Goal: Task Accomplishment & Management: Complete application form

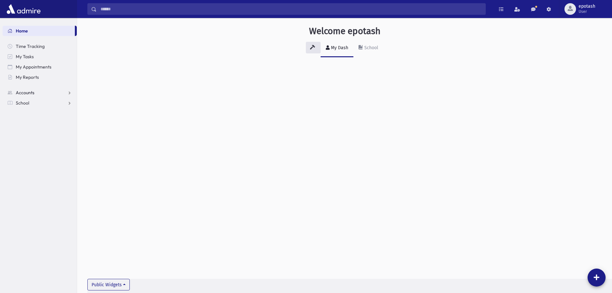
click at [70, 93] on link "Accounts" at bounding box center [40, 92] width 74 height 10
click at [69, 124] on link "School" at bounding box center [40, 123] width 74 height 10
click at [70, 101] on link "School" at bounding box center [40, 103] width 74 height 10
click at [69, 93] on link "Accounts" at bounding box center [40, 92] width 74 height 10
click at [67, 122] on link "School" at bounding box center [40, 123] width 74 height 10
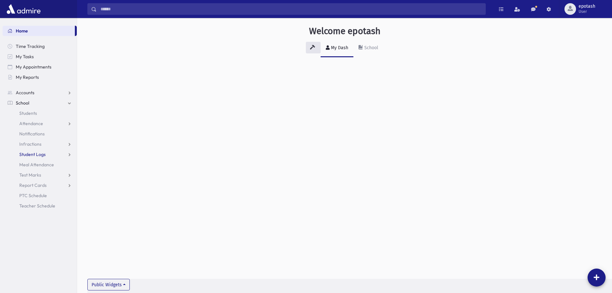
click at [70, 156] on link "Student Logs" at bounding box center [40, 154] width 74 height 10
click at [70, 142] on link "Infractions" at bounding box center [40, 144] width 74 height 10
click at [71, 173] on link "Student Logs" at bounding box center [40, 175] width 74 height 10
click at [69, 142] on link "Infractions" at bounding box center [40, 144] width 74 height 10
click at [34, 144] on span "Infractions" at bounding box center [30, 144] width 22 height 6
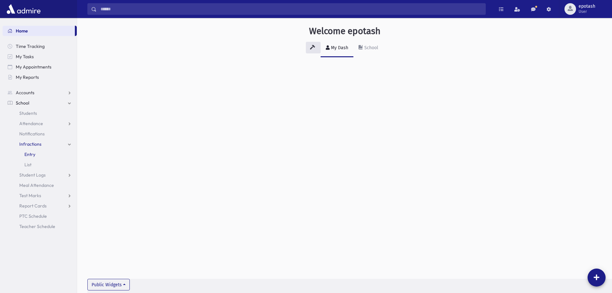
click at [32, 154] on span "Entry" at bounding box center [29, 154] width 11 height 6
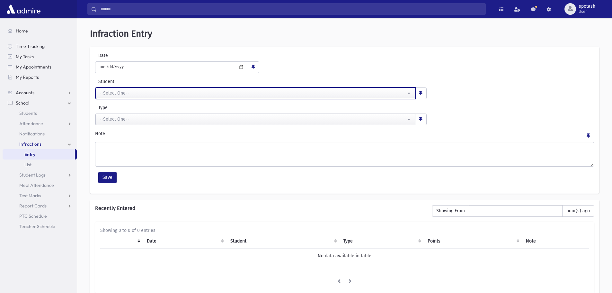
click at [183, 93] on div "--Select One--" at bounding box center [253, 93] width 307 height 7
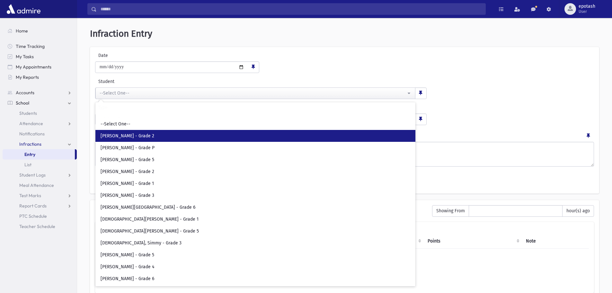
click at [159, 135] on link "Abady, Laurie - Grade 2" at bounding box center [255, 136] width 320 height 12
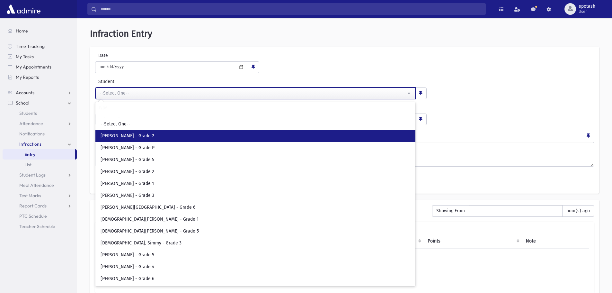
select select "***"
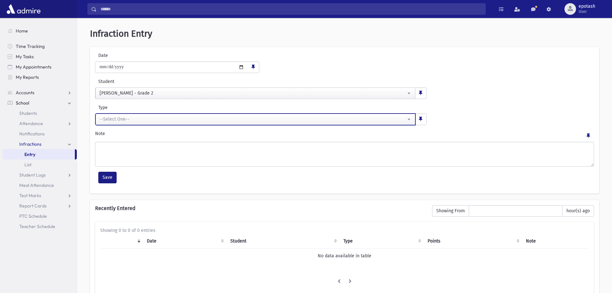
click at [175, 121] on div "--Select One--" at bounding box center [253, 119] width 307 height 7
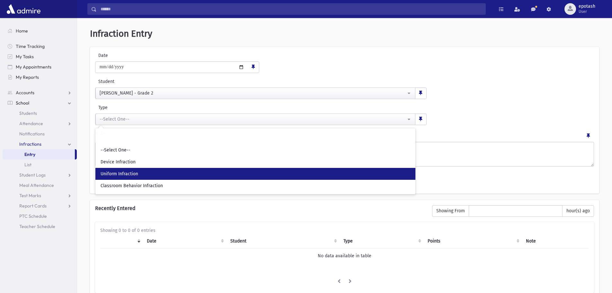
click at [139, 175] on link "Uniform Infraction" at bounding box center [255, 174] width 320 height 12
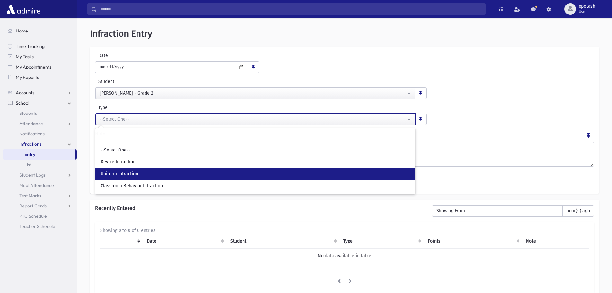
select select "*"
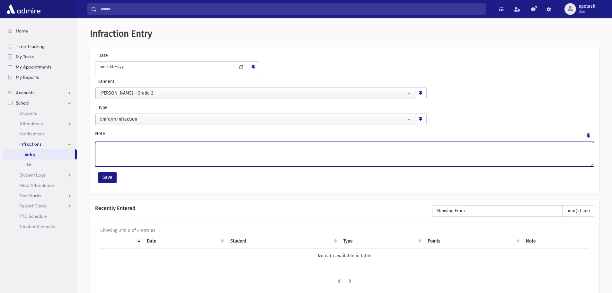
click at [121, 153] on textarea "Note" at bounding box center [344, 154] width 499 height 25
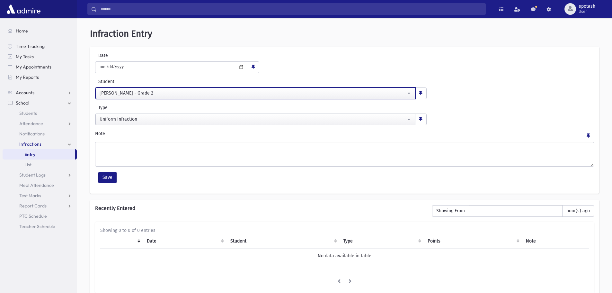
click at [130, 93] on div "Abady, Laurie - Grade 2" at bounding box center [253, 93] width 307 height 7
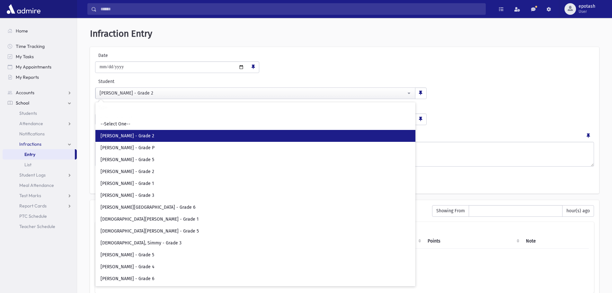
click at [130, 132] on link "[PERSON_NAME] - Grade 2" at bounding box center [255, 136] width 320 height 12
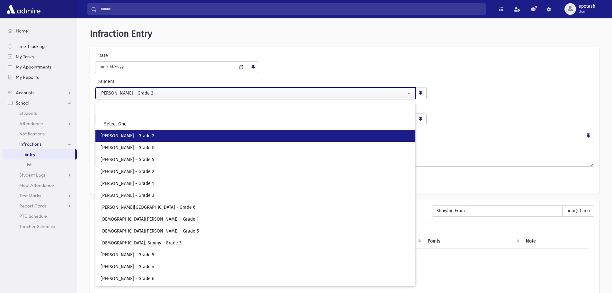
select select "***"
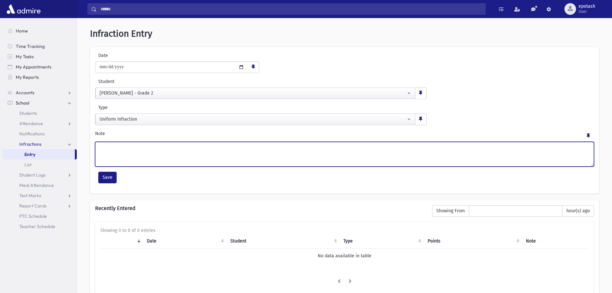
click at [233, 152] on textarea "Note" at bounding box center [344, 154] width 499 height 25
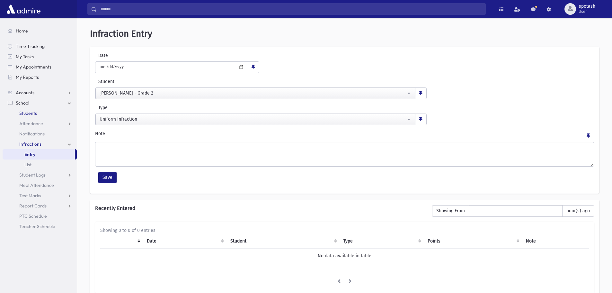
click at [38, 112] on link "Students" at bounding box center [40, 113] width 74 height 10
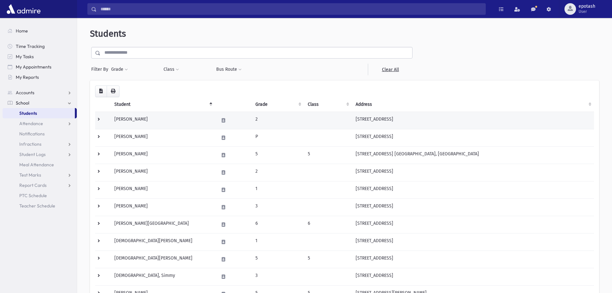
click at [134, 117] on td "Abady, Laurie" at bounding box center [163, 120] width 104 height 17
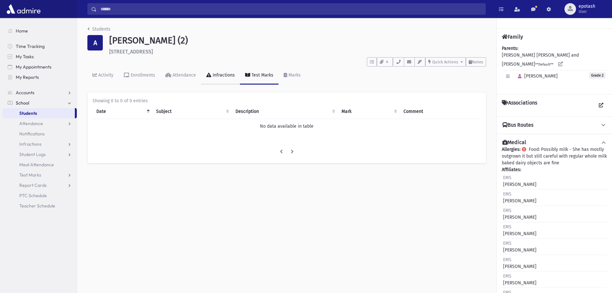
click at [220, 73] on div "Infractions" at bounding box center [223, 74] width 23 height 5
click at [281, 173] on button "Add Infraction" at bounding box center [287, 174] width 43 height 12
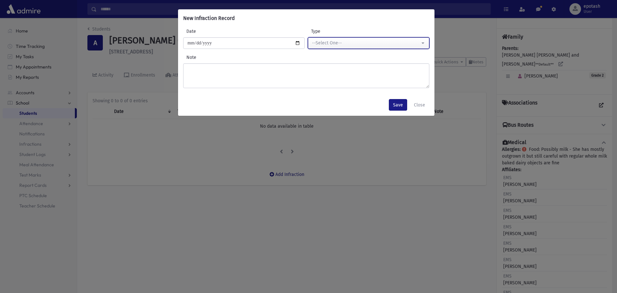
click at [368, 44] on div "--Select One--" at bounding box center [366, 43] width 108 height 7
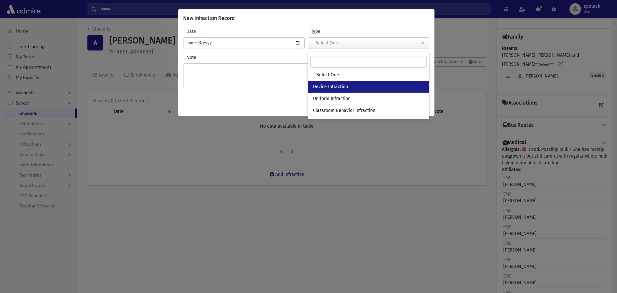
click at [327, 86] on span "Device Infraction" at bounding box center [330, 87] width 35 height 6
select select "*"
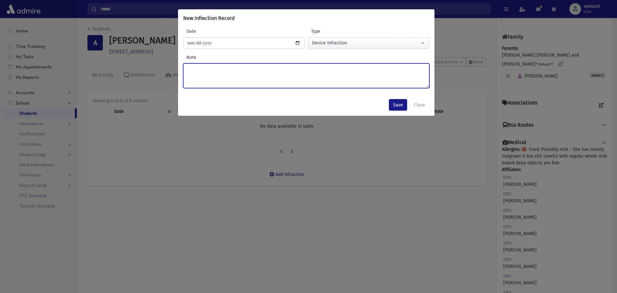
click at [281, 78] on textarea "Note" at bounding box center [306, 75] width 246 height 25
type textarea "**********"
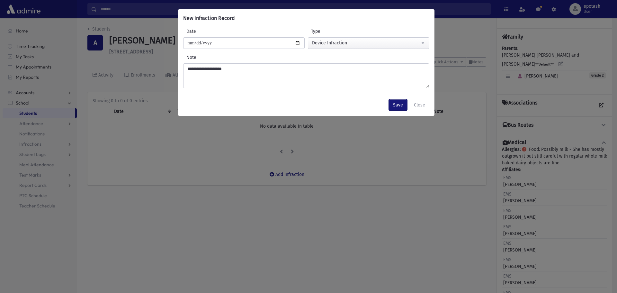
click at [398, 102] on button "Save" at bounding box center [398, 105] width 18 height 12
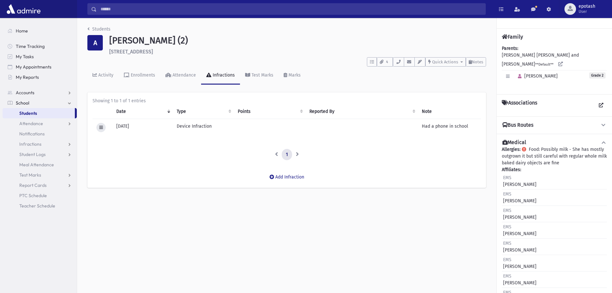
click at [99, 127] on button at bounding box center [100, 127] width 9 height 9
click at [115, 152] on link "Delete" at bounding box center [121, 153] width 51 height 12
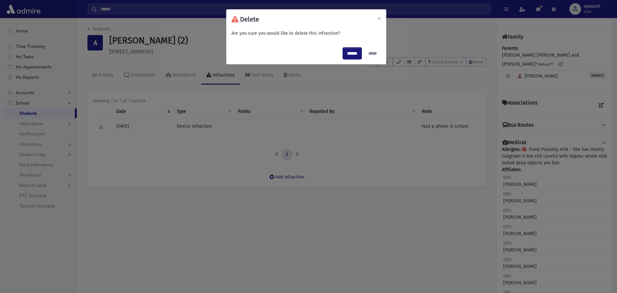
click at [349, 52] on input "******" at bounding box center [352, 54] width 19 height 12
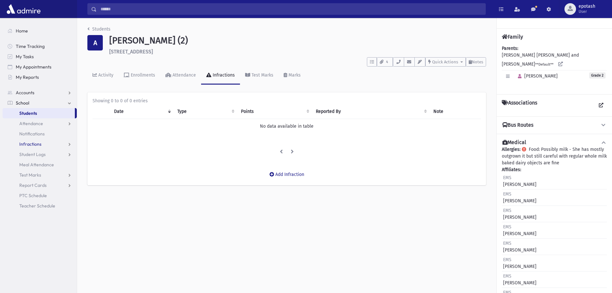
click at [33, 145] on span "Infractions" at bounding box center [30, 144] width 22 height 6
click at [31, 167] on span "List" at bounding box center [27, 165] width 7 height 6
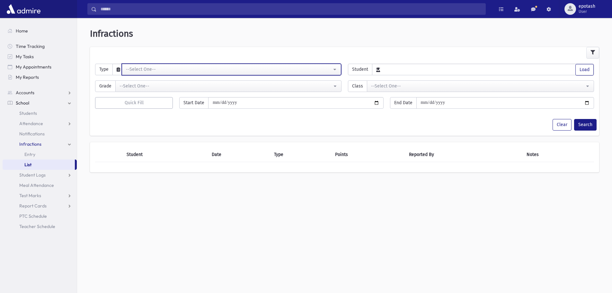
click at [194, 68] on div "--Select One--" at bounding box center [229, 69] width 206 height 7
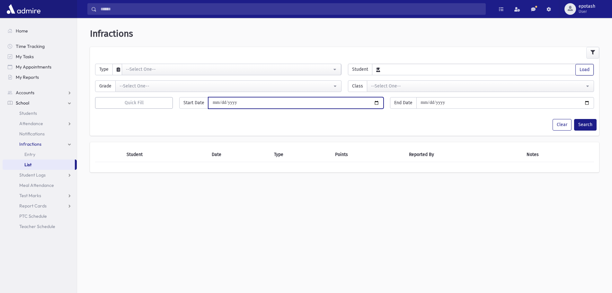
click at [248, 102] on input "date" at bounding box center [295, 103] width 175 height 12
click at [374, 102] on input "date" at bounding box center [295, 103] width 175 height 12
type input "**********"
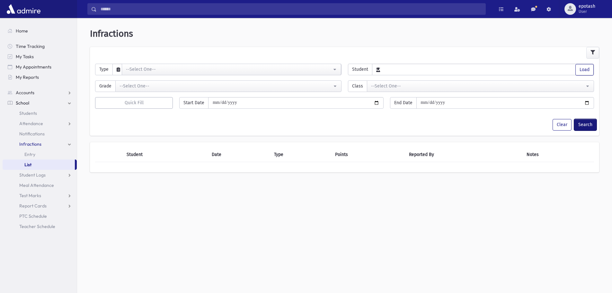
click at [587, 125] on button "Search" at bounding box center [585, 125] width 23 height 12
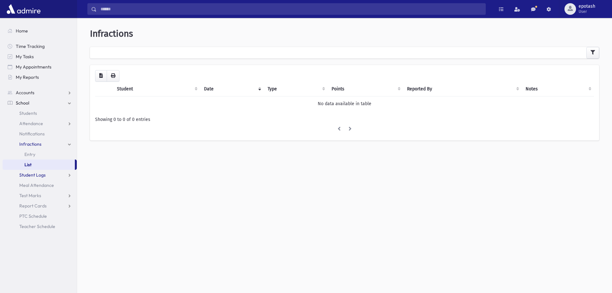
click at [39, 172] on span "Student Logs" at bounding box center [32, 175] width 26 height 6
click at [34, 183] on span "Entry" at bounding box center [29, 185] width 11 height 6
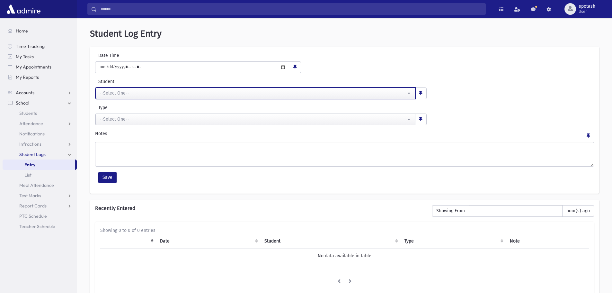
click at [254, 93] on div "--Select One--" at bounding box center [253, 93] width 307 height 7
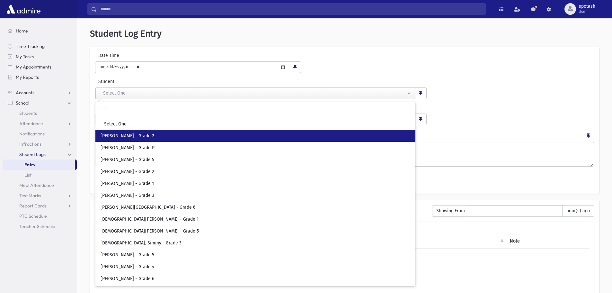
click at [145, 133] on span "[PERSON_NAME] - Grade 2" at bounding box center [128, 136] width 54 height 6
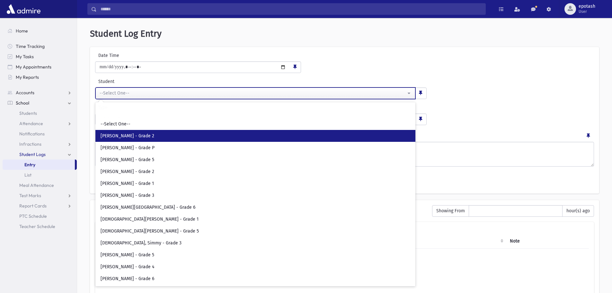
select select "**"
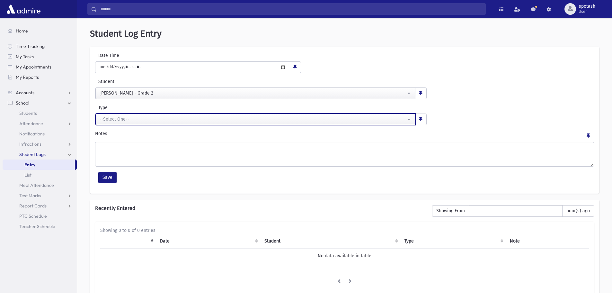
click at [138, 116] on div "--Select One--" at bounding box center [253, 119] width 307 height 7
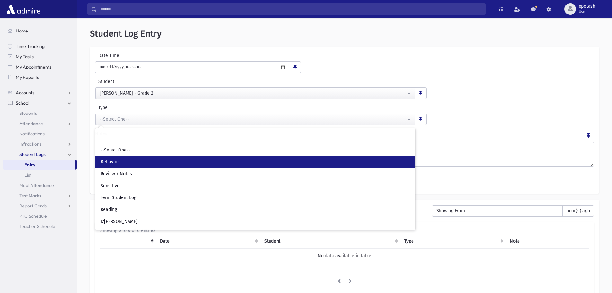
click at [122, 162] on link "Behavior" at bounding box center [255, 162] width 320 height 12
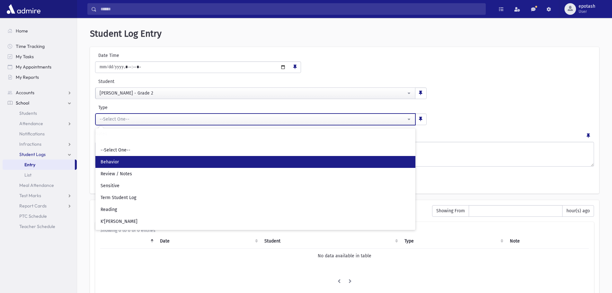
select select "*"
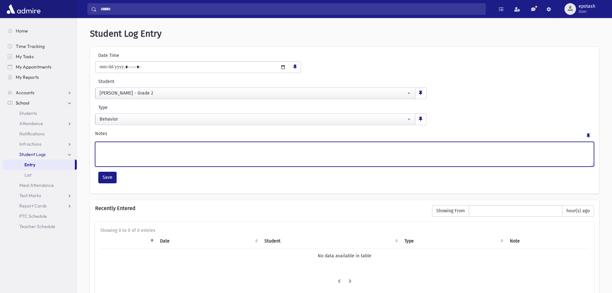
click at [117, 155] on textarea "Notes" at bounding box center [344, 154] width 499 height 25
type textarea "**********"
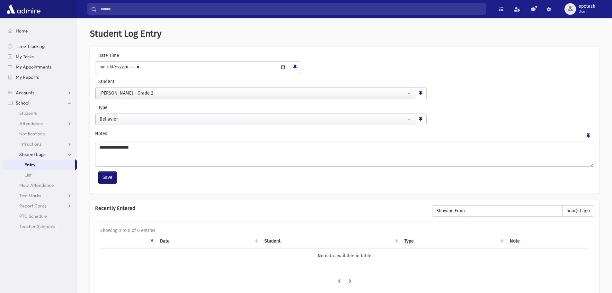
click at [108, 178] on button "Save" at bounding box center [107, 178] width 18 height 12
type input "**********"
select select
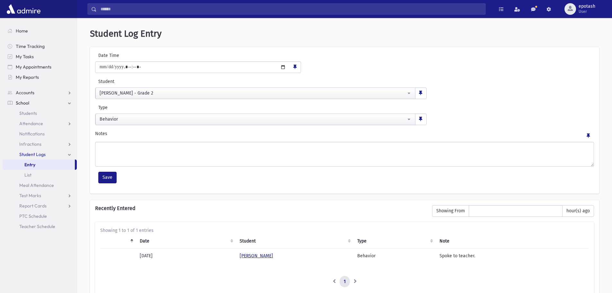
click at [254, 256] on link "[PERSON_NAME]" at bounding box center [256, 255] width 33 height 5
click at [71, 195] on link "Test Marks" at bounding box center [40, 195] width 74 height 10
click at [68, 226] on link "Report Cards" at bounding box center [40, 226] width 74 height 10
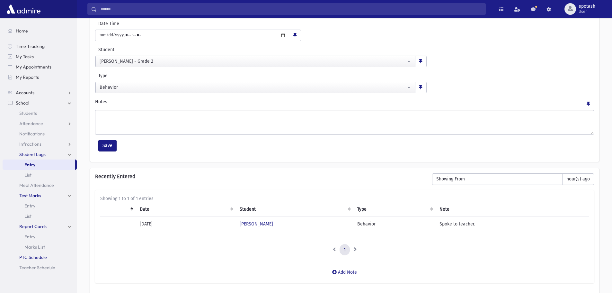
scroll to position [32, 0]
click at [71, 227] on link "Report Cards" at bounding box center [40, 226] width 74 height 10
click at [71, 196] on link "Test Marks" at bounding box center [40, 195] width 74 height 10
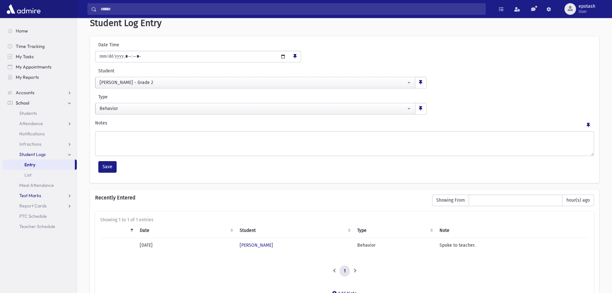
scroll to position [0, 0]
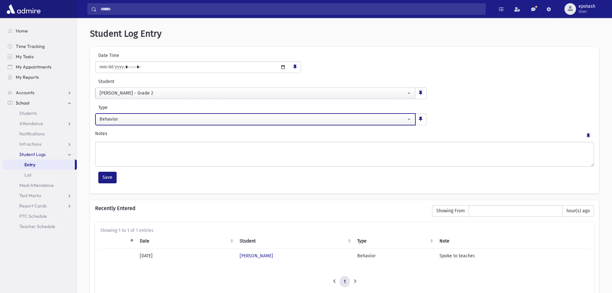
click at [159, 120] on div "Behavior" at bounding box center [253, 119] width 307 height 7
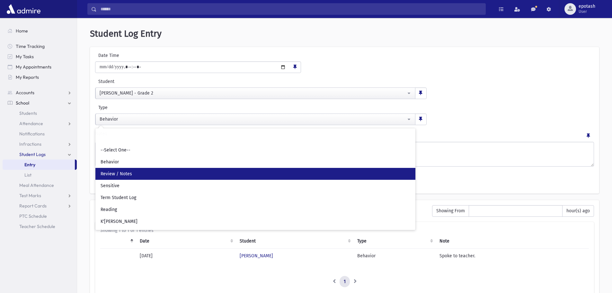
click at [117, 172] on span "Review / Notes" at bounding box center [117, 174] width 32 height 6
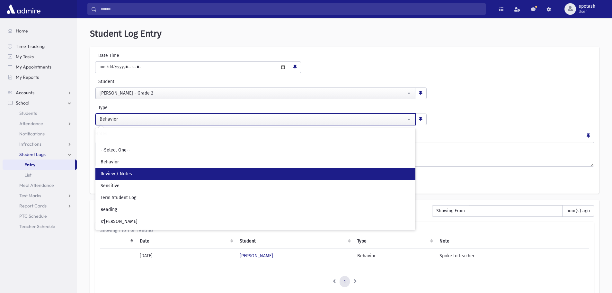
select select "*"
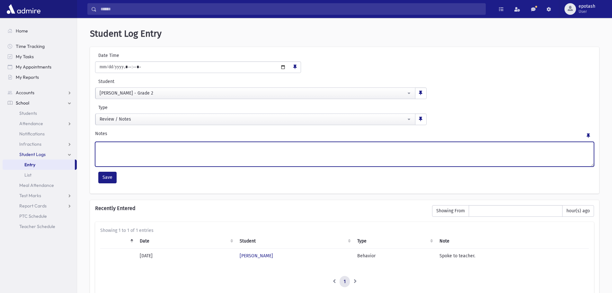
click at [116, 152] on textarea "Notes" at bounding box center [344, 154] width 499 height 25
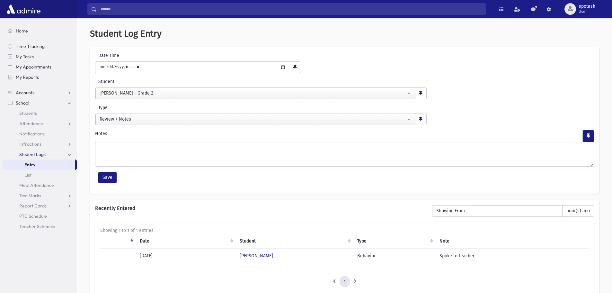
click at [589, 136] on span "button" at bounding box center [589, 135] width 4 height 5
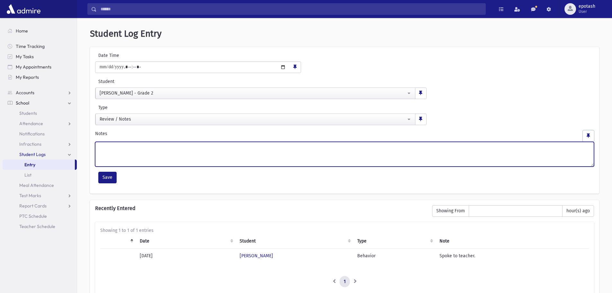
click at [466, 161] on textarea "Notes" at bounding box center [344, 154] width 499 height 25
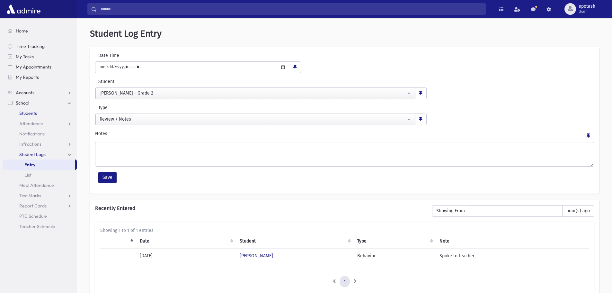
click at [29, 112] on span "Students" at bounding box center [28, 113] width 18 height 6
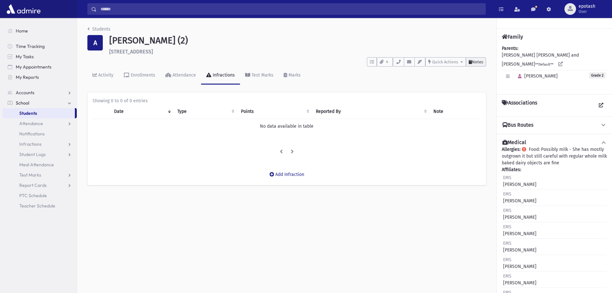
click at [481, 62] on span "Notes" at bounding box center [477, 61] width 11 height 5
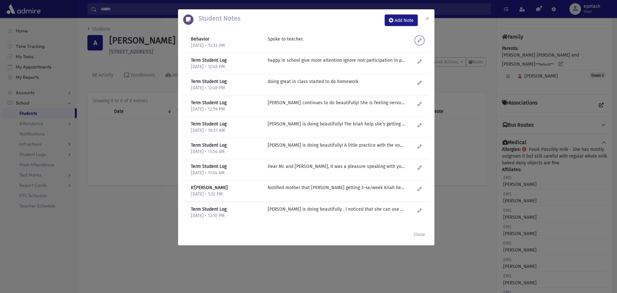
click at [419, 40] on icon at bounding box center [420, 40] width 4 height 5
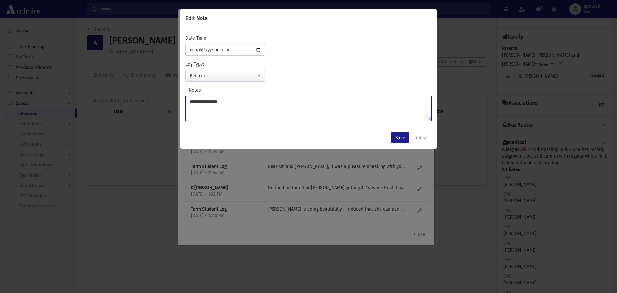
drag, startPoint x: 237, startPoint y: 103, endPoint x: 142, endPoint y: 90, distance: 96.0
click at [142, 90] on div "**********" at bounding box center [308, 146] width 617 height 293
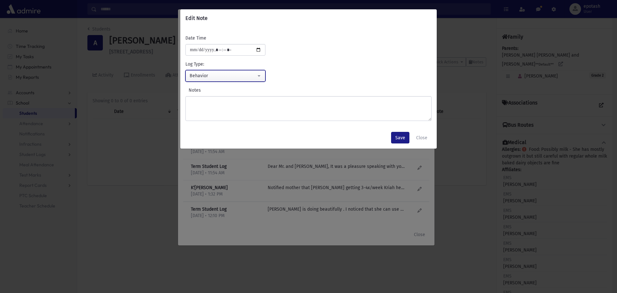
click at [235, 76] on div "Behavior" at bounding box center [223, 75] width 67 height 7
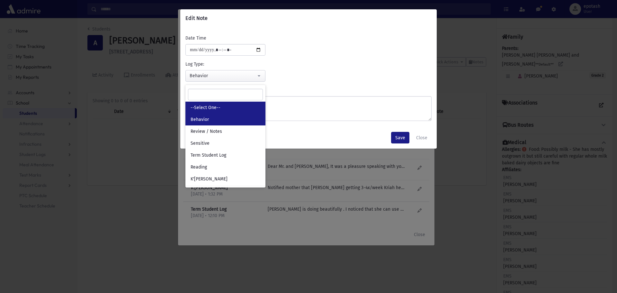
click at [206, 106] on span "--Select One--" at bounding box center [206, 107] width 30 height 6
select select
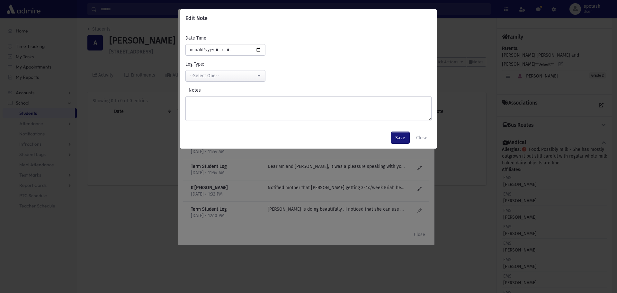
click at [403, 137] on button "Save" at bounding box center [400, 138] width 18 height 12
click at [396, 136] on button "Save" at bounding box center [400, 138] width 18 height 12
click at [425, 137] on button "Close" at bounding box center [422, 138] width 20 height 12
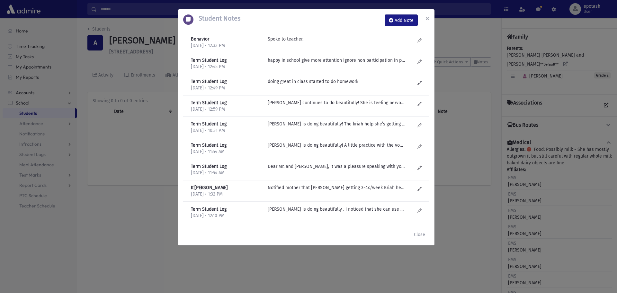
click at [427, 18] on span "×" at bounding box center [428, 18] width 4 height 9
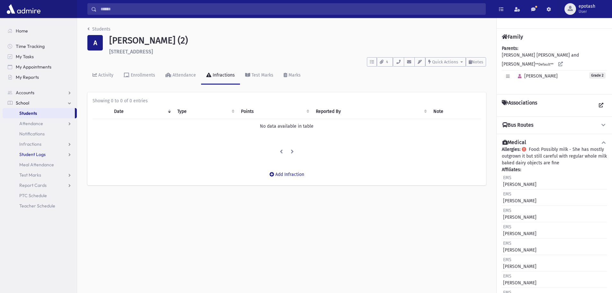
click at [37, 153] on span "Student Logs" at bounding box center [32, 154] width 26 height 6
click at [30, 176] on span "List" at bounding box center [27, 175] width 7 height 6
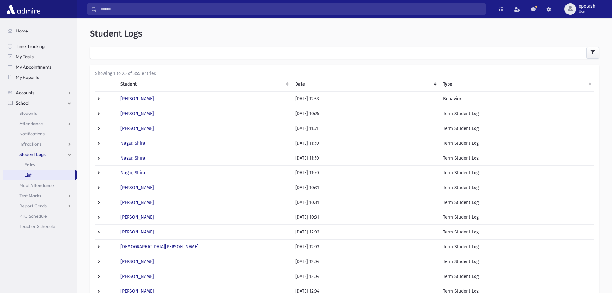
click at [494, 51] on div at bounding box center [345, 53] width 510 height 12
click at [592, 52] on icon "button" at bounding box center [593, 52] width 5 height 5
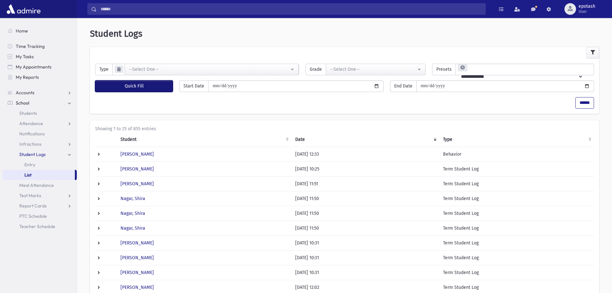
click at [158, 84] on button "Quick Fill" at bounding box center [134, 86] width 78 height 12
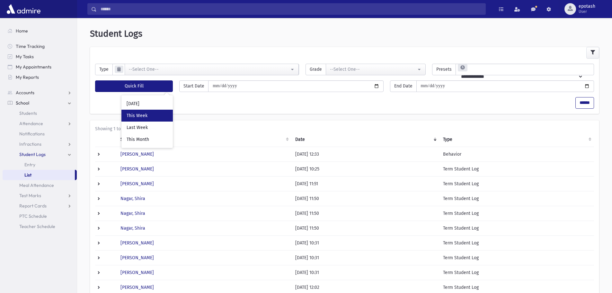
click at [145, 117] on div "This Week" at bounding box center [147, 116] width 51 height 12
type input "**********"
click at [583, 104] on input "******" at bounding box center [585, 103] width 19 height 12
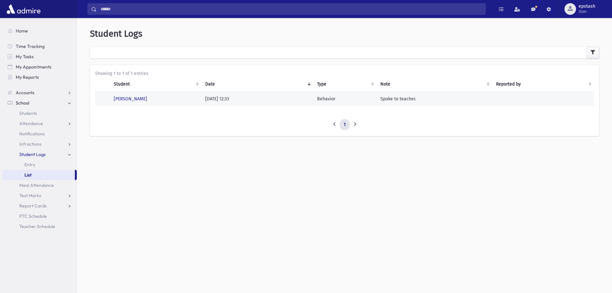
click at [234, 101] on td "[DATE] 12:33" at bounding box center [258, 98] width 112 height 15
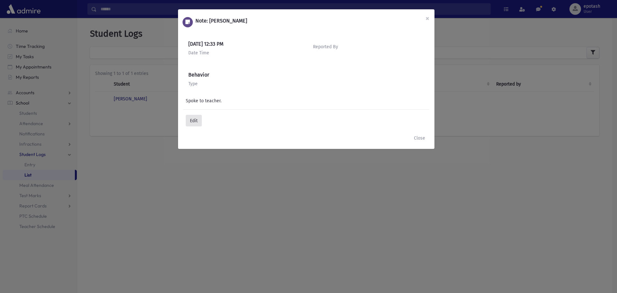
click at [195, 122] on button "Edit" at bounding box center [194, 121] width 16 height 12
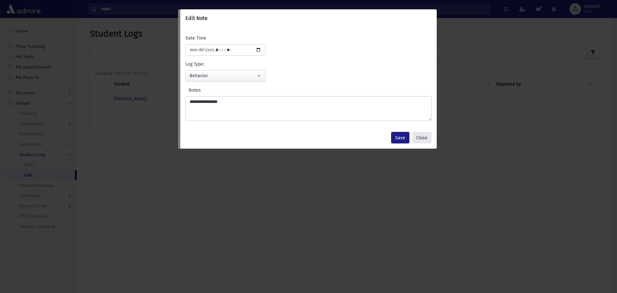
click at [425, 139] on button "Close" at bounding box center [422, 138] width 20 height 12
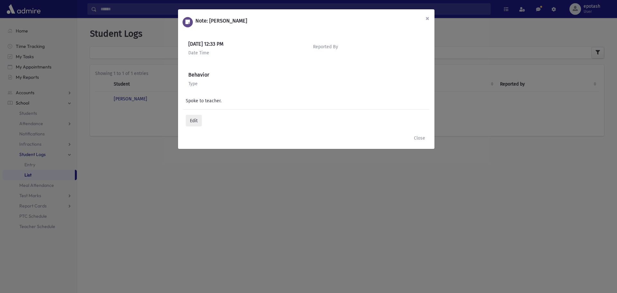
click at [427, 19] on span "×" at bounding box center [428, 18] width 4 height 9
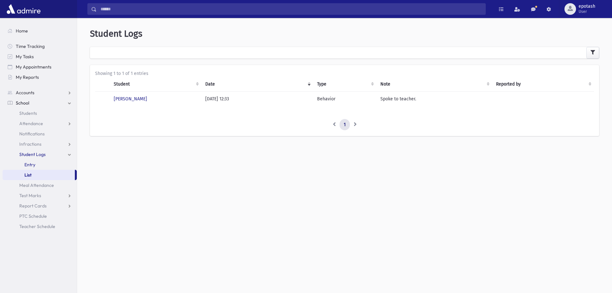
click at [33, 162] on span "Entry" at bounding box center [29, 165] width 11 height 6
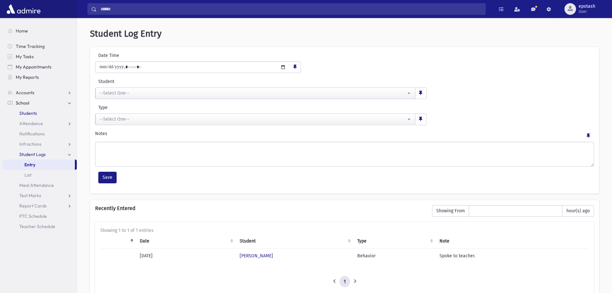
click at [35, 113] on span "Students" at bounding box center [28, 113] width 18 height 6
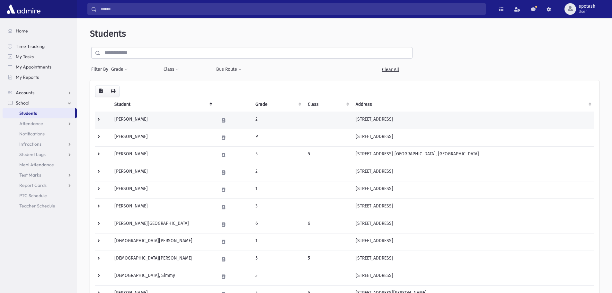
click at [121, 120] on td "[PERSON_NAME]" at bounding box center [163, 120] width 104 height 17
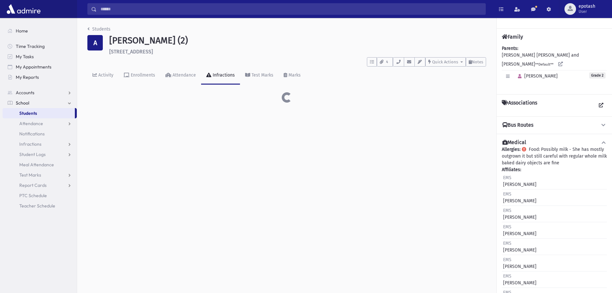
click at [123, 118] on div "Students A Abady, Laurie (2) 208 Norgrove Ave Long Branch **** To Do's No open …" at bounding box center [344, 155] width 535 height 275
click at [478, 61] on span "Notes" at bounding box center [477, 61] width 11 height 5
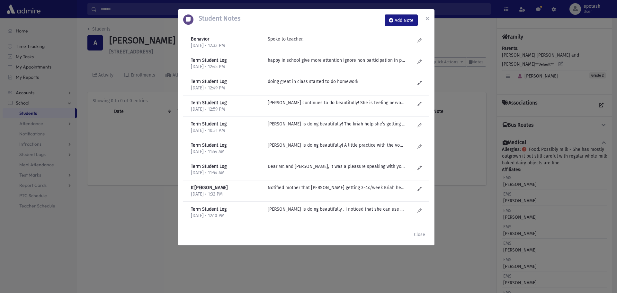
click at [427, 16] on span "×" at bounding box center [428, 18] width 4 height 9
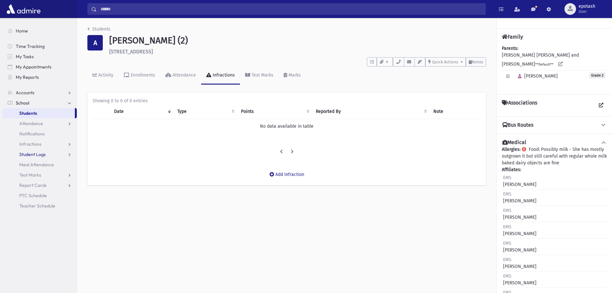
click at [37, 155] on span "Student Logs" at bounding box center [32, 154] width 26 height 6
click at [30, 176] on span "List" at bounding box center [27, 175] width 7 height 6
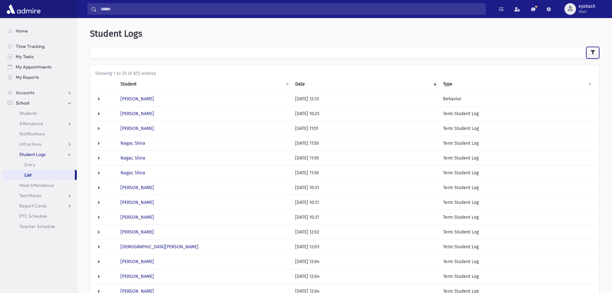
click at [593, 52] on icon "button" at bounding box center [593, 52] width 5 height 5
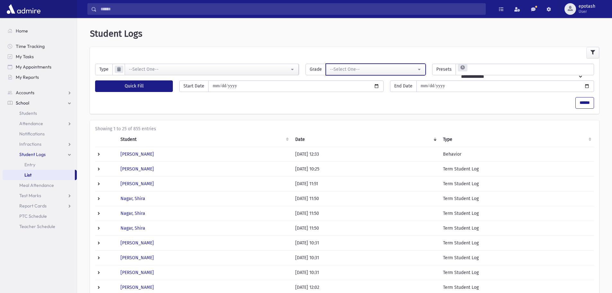
click at [420, 67] on button "--Select One--" at bounding box center [376, 70] width 100 height 12
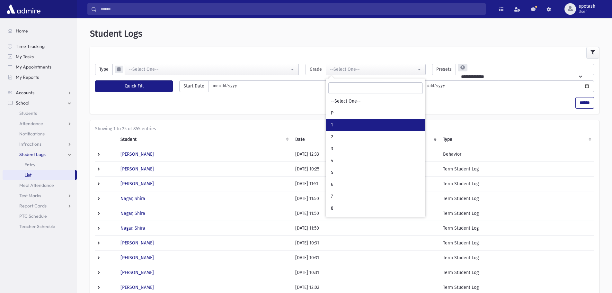
click at [336, 122] on link "1" at bounding box center [376, 125] width 100 height 12
select select "*"
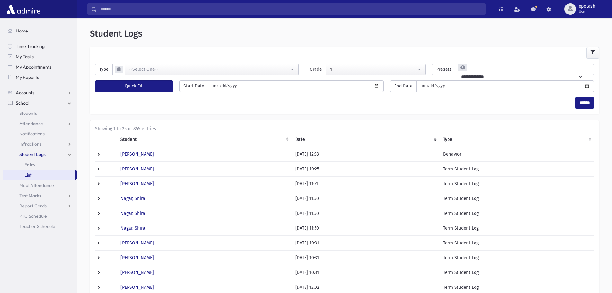
click at [591, 103] on input "******" at bounding box center [585, 103] width 19 height 12
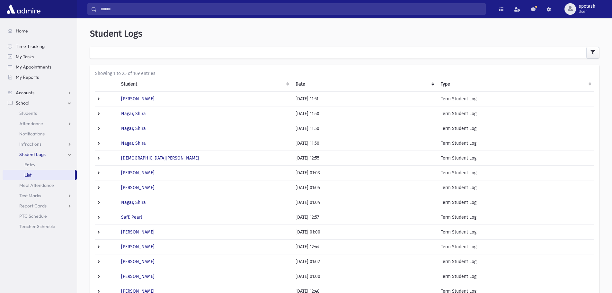
click at [288, 85] on th "Student" at bounding box center [204, 84] width 175 height 15
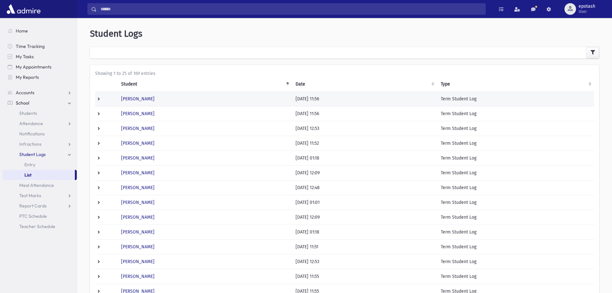
click at [98, 99] on td at bounding box center [106, 98] width 22 height 15
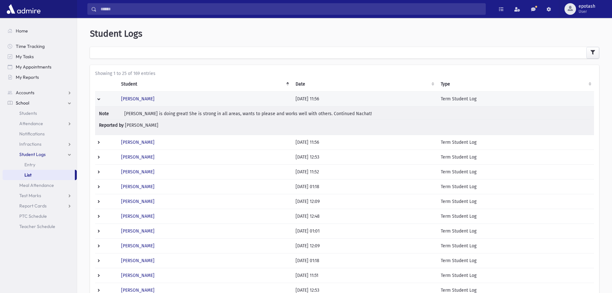
click at [98, 99] on td at bounding box center [106, 98] width 22 height 15
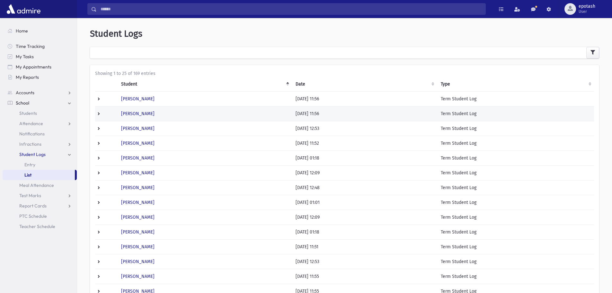
click at [98, 114] on td at bounding box center [106, 113] width 22 height 15
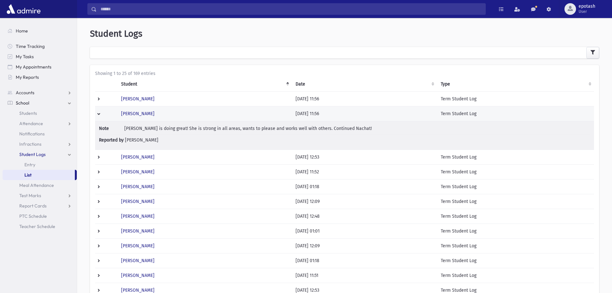
click at [98, 114] on td at bounding box center [106, 113] width 22 height 15
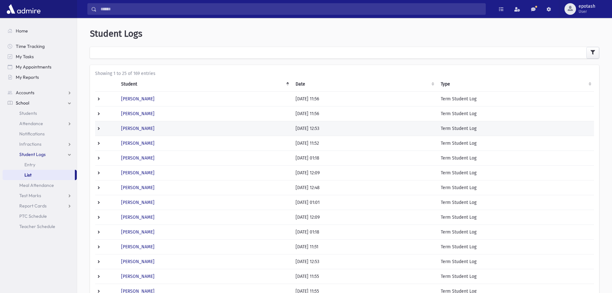
click at [100, 133] on td at bounding box center [106, 128] width 22 height 15
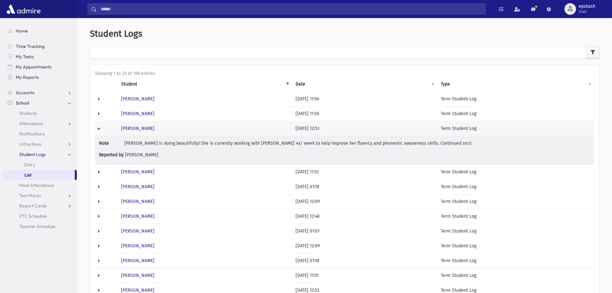
click at [100, 133] on td at bounding box center [106, 128] width 22 height 15
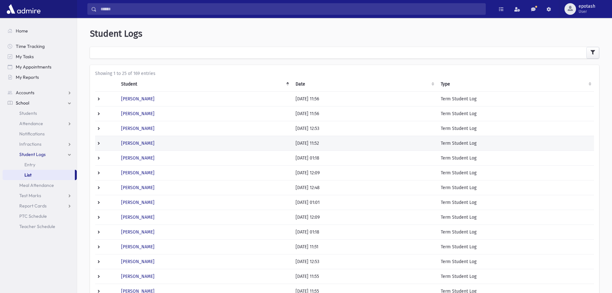
click at [99, 143] on td at bounding box center [106, 143] width 22 height 15
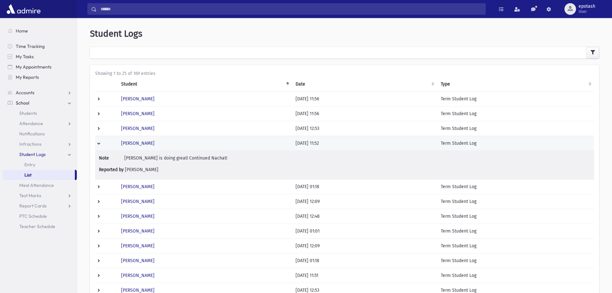
click at [97, 143] on td at bounding box center [106, 143] width 22 height 15
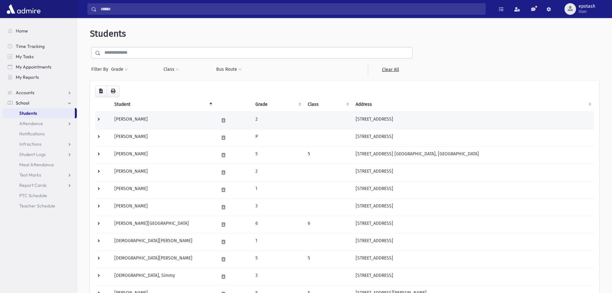
click at [370, 121] on td "208 Norgrove Ave Long Branch, NJ 07740" at bounding box center [473, 120] width 242 height 17
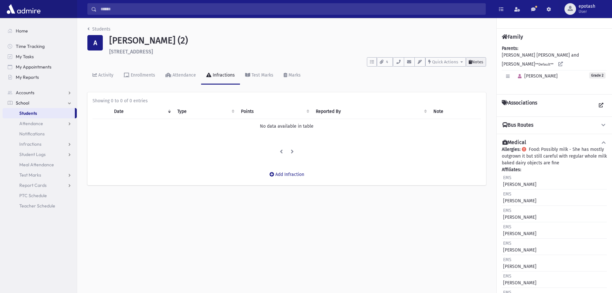
click at [473, 63] on span "Notes" at bounding box center [477, 61] width 11 height 5
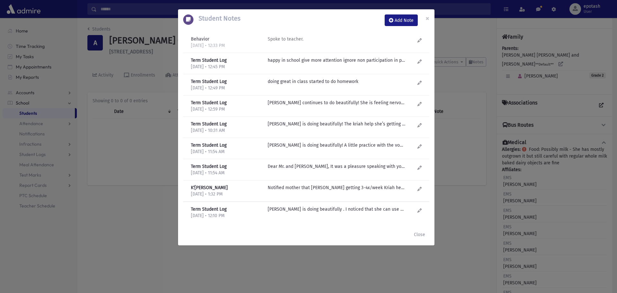
click at [296, 38] on p "Spoke to teacher." at bounding box center [337, 39] width 138 height 7
click at [296, 42] on p "happy in school give more attention ignore non participation in play practice" at bounding box center [337, 39] width 138 height 7
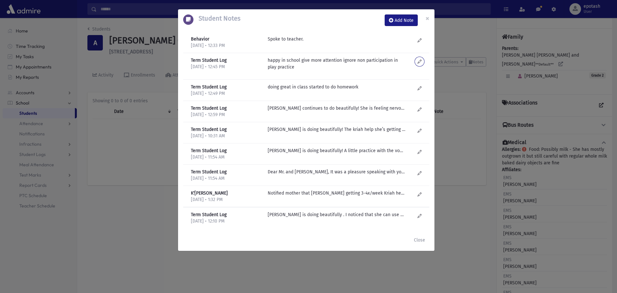
click at [420, 61] on icon at bounding box center [420, 61] width 4 height 5
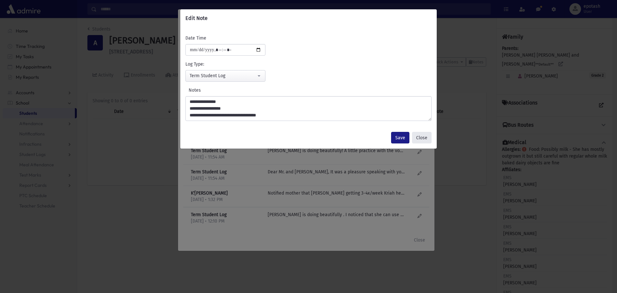
click at [422, 138] on button "Close" at bounding box center [422, 138] width 20 height 12
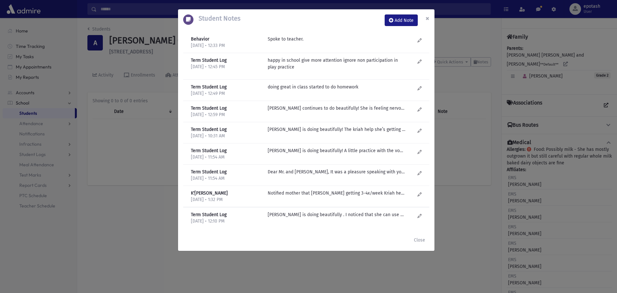
click at [425, 18] on button "×" at bounding box center [427, 18] width 14 height 18
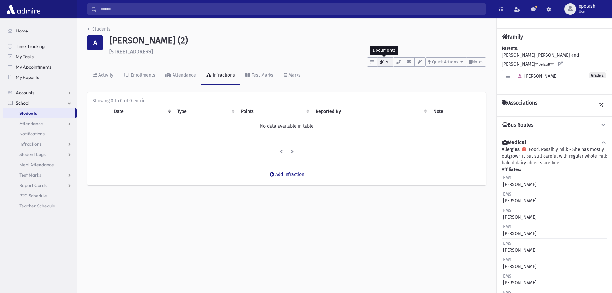
click at [383, 62] on button "4" at bounding box center [385, 61] width 16 height 9
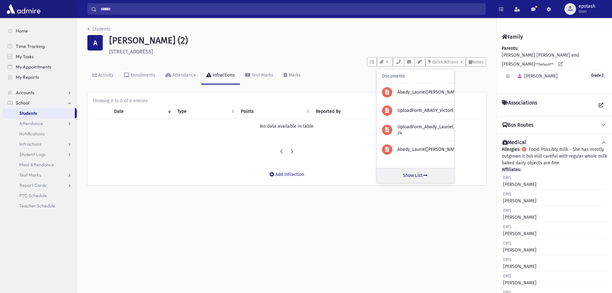
click at [416, 176] on link "Show List" at bounding box center [415, 175] width 77 height 15
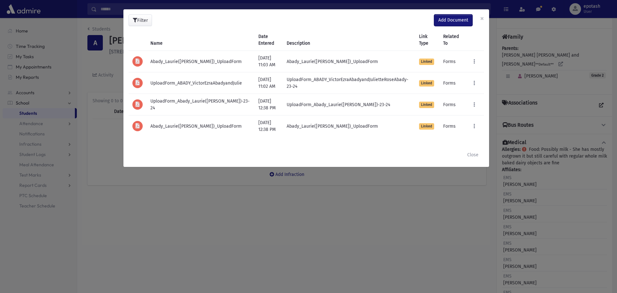
click at [466, 18] on span "Add Document" at bounding box center [453, 19] width 30 height 5
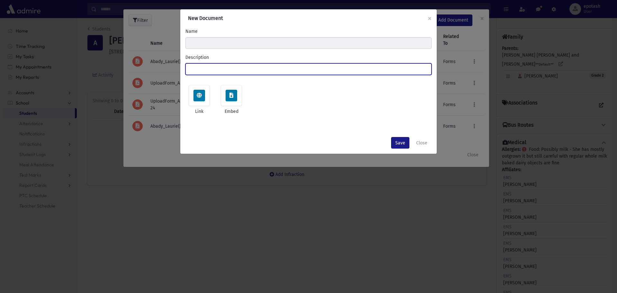
click at [241, 70] on input "Description" at bounding box center [308, 69] width 246 height 12
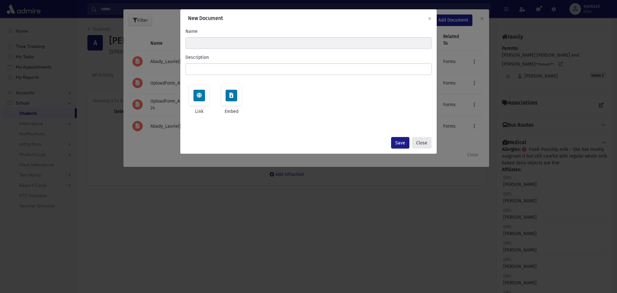
click at [422, 143] on button "Close" at bounding box center [422, 143] width 20 height 12
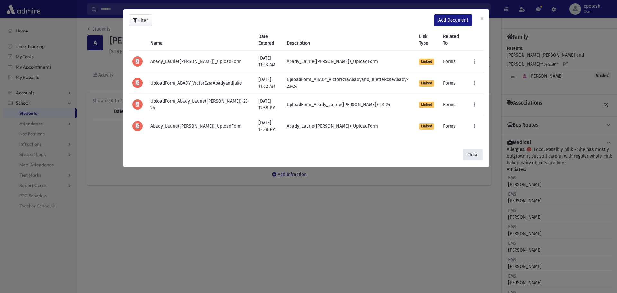
click at [472, 152] on button "Close" at bounding box center [473, 155] width 20 height 12
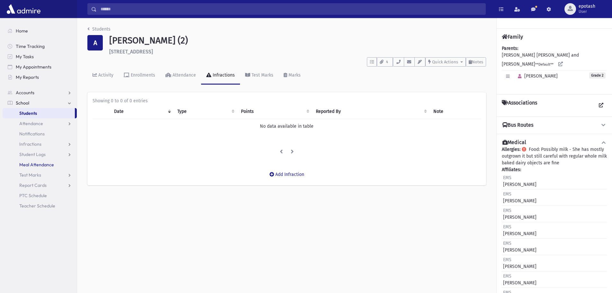
click at [53, 164] on span "Meal Attendance" at bounding box center [36, 165] width 35 height 6
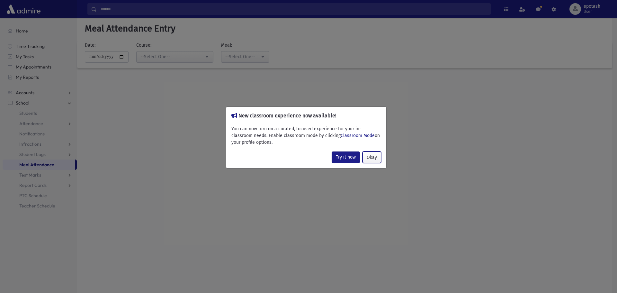
click at [371, 158] on button "Okay" at bounding box center [372, 157] width 19 height 12
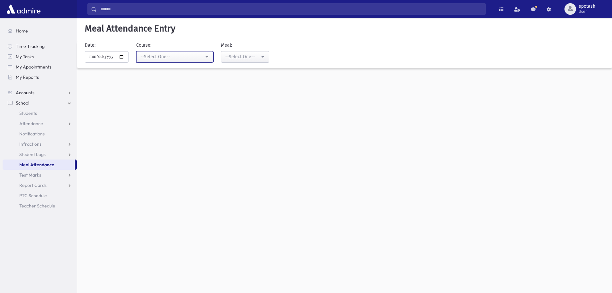
click at [210, 59] on button "--Select One--" at bounding box center [174, 57] width 77 height 12
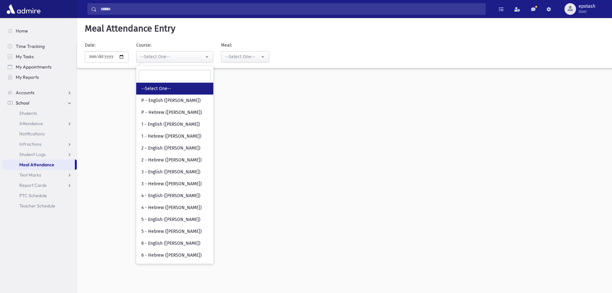
click at [281, 131] on div "**********" at bounding box center [344, 155] width 535 height 275
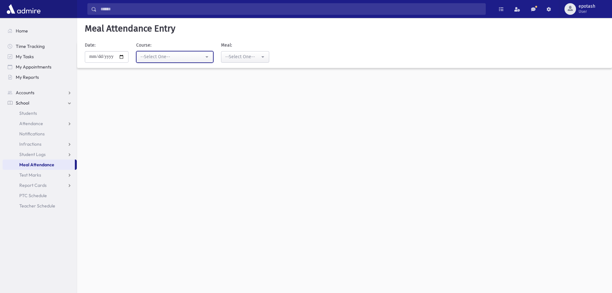
click at [209, 57] on button "--Select One--" at bounding box center [174, 57] width 77 height 12
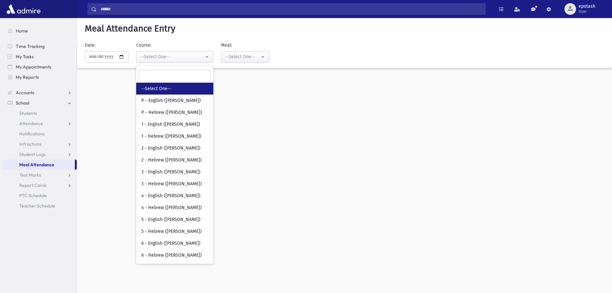
click at [277, 109] on div "**********" at bounding box center [344, 155] width 535 height 275
